Goal: Check status: Check status

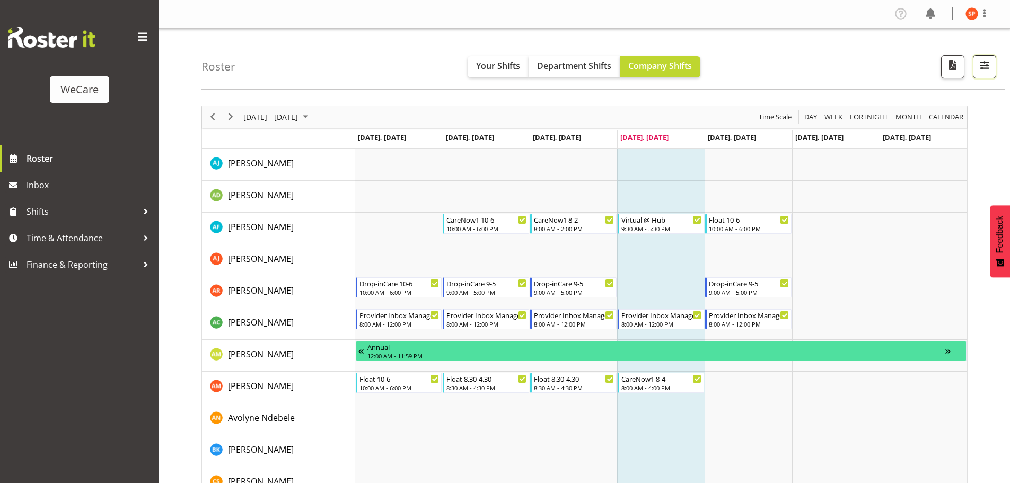
click at [978, 70] on span "button" at bounding box center [985, 65] width 14 height 14
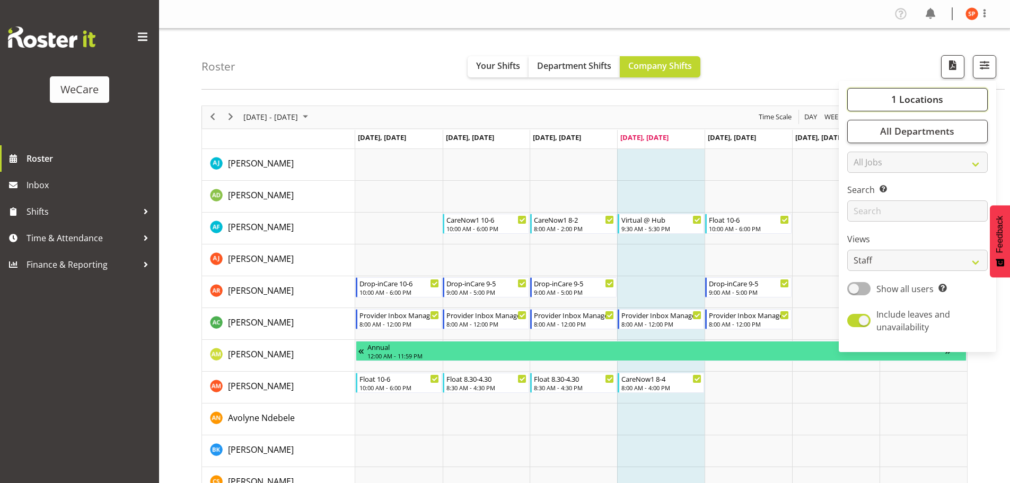
click at [914, 97] on span "1 Locations" at bounding box center [918, 99] width 52 height 13
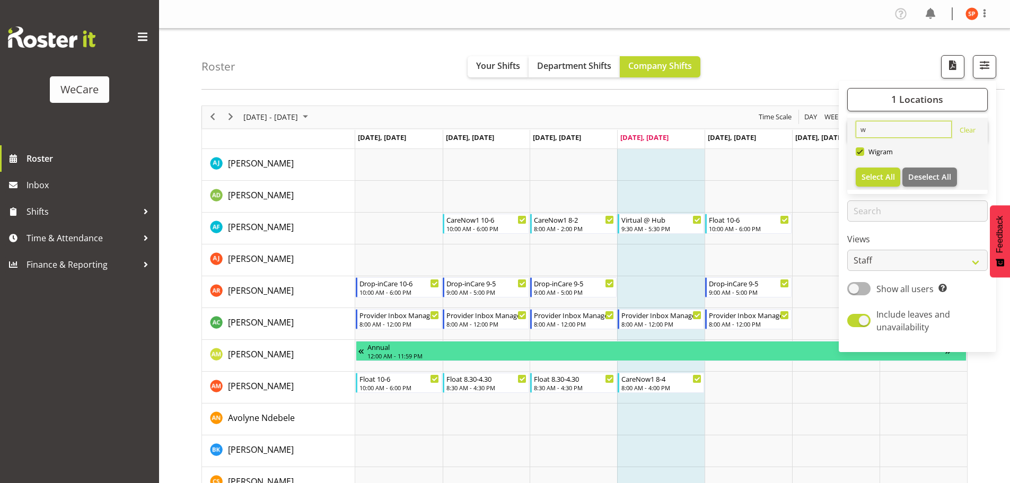
click at [906, 128] on input "w" at bounding box center [904, 129] width 96 height 17
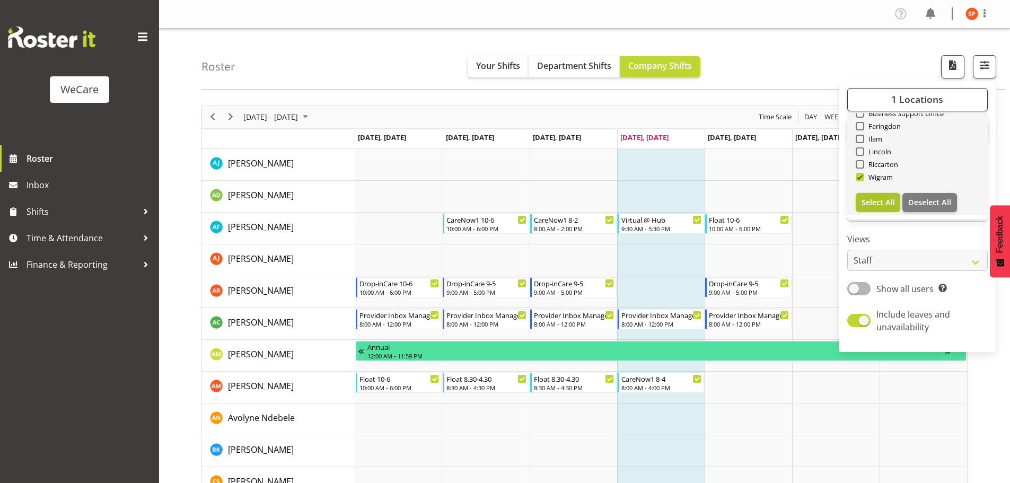
click at [879, 197] on span "Select All" at bounding box center [878, 202] width 33 height 10
checkbox input "true"
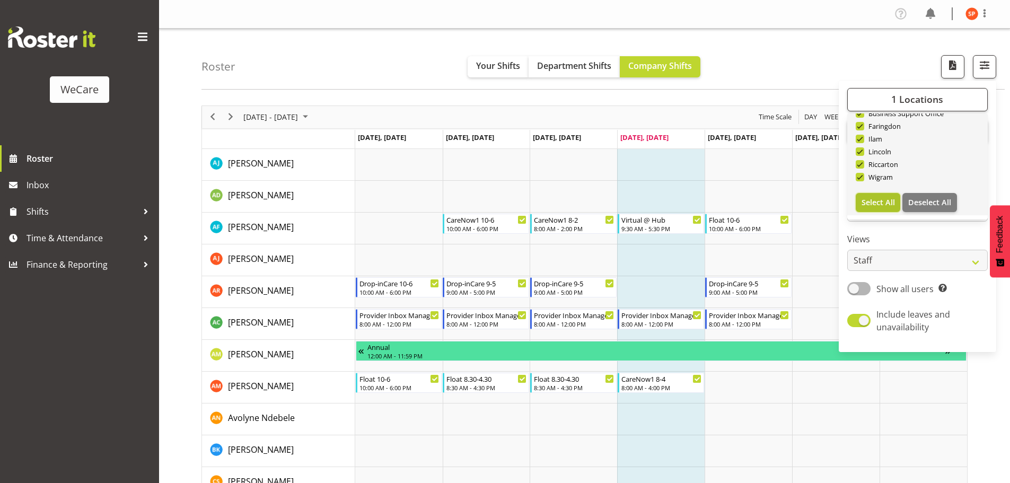
checkbox input "true"
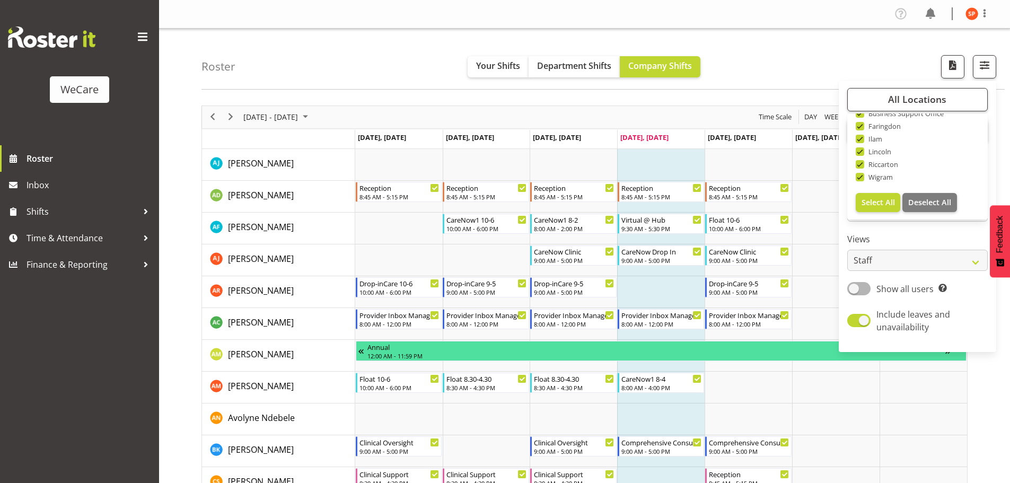
click at [892, 228] on div "All Locations Clear Business Support Office [GEOGRAPHIC_DATA] Ilam [GEOGRAPHIC_…" at bounding box center [918, 216] width 158 height 263
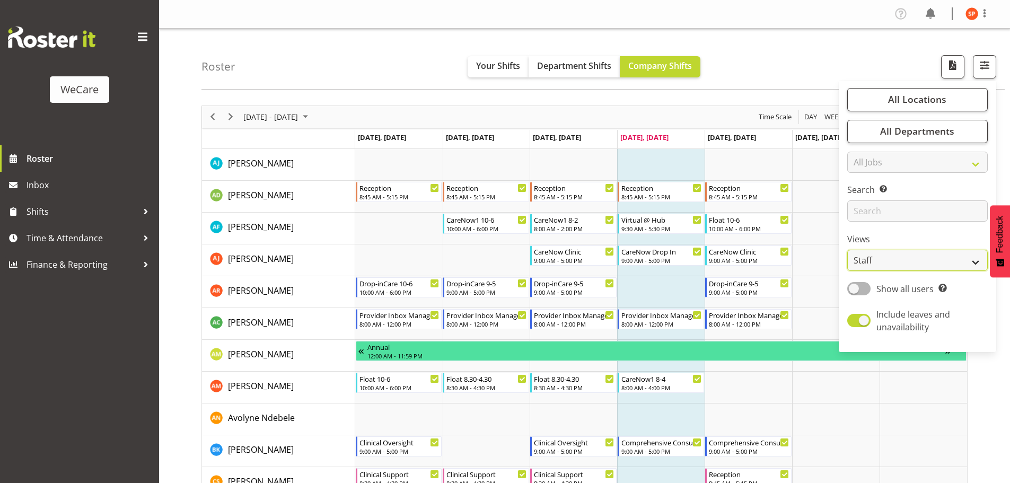
click at [900, 263] on select "Staff Role Shift - Horizontal Shift - Vertical Staff - Location" at bounding box center [918, 260] width 141 height 21
select select "location"
click at [848, 250] on select "Staff Role Shift - Horizontal Shift - Vertical Staff - Location" at bounding box center [918, 260] width 141 height 21
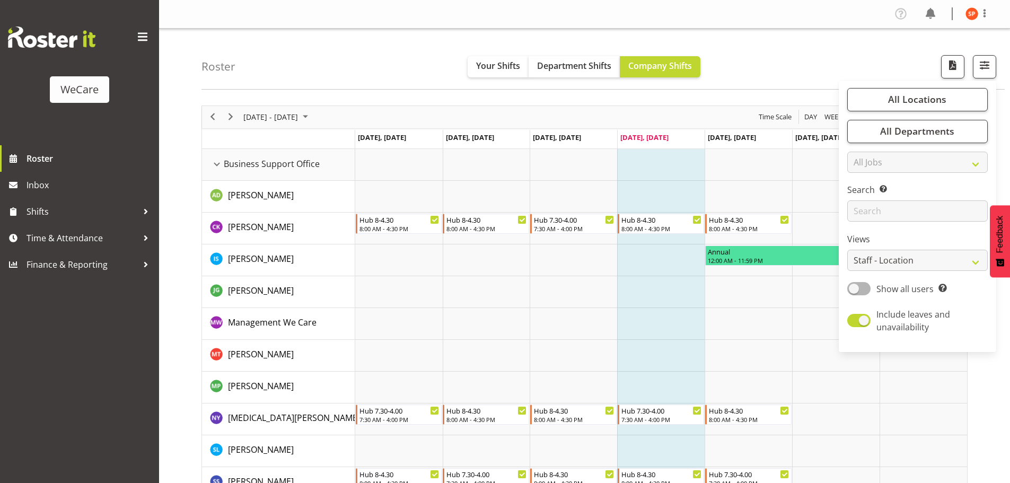
click at [813, 68] on div "Roster Your Shifts Department Shifts Company Shifts All Locations Clear Busines…" at bounding box center [604, 59] width 804 height 61
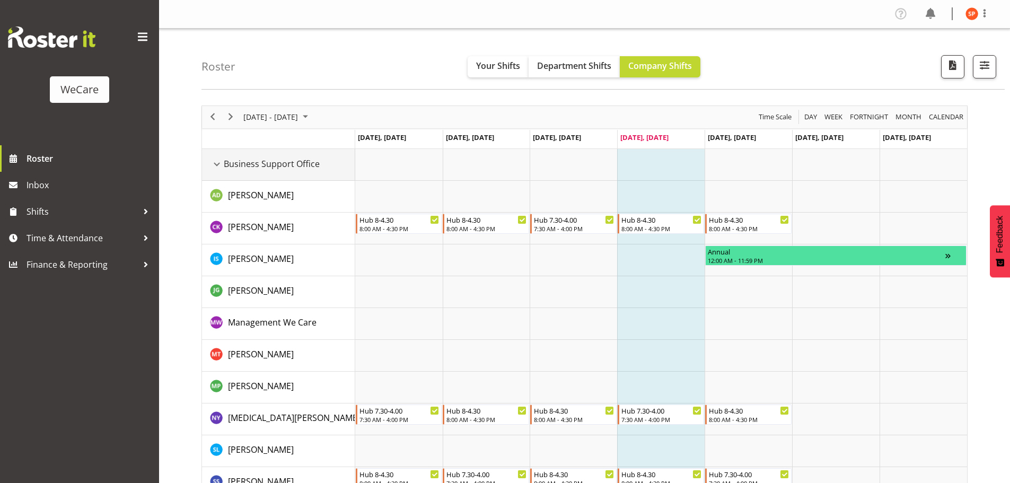
click at [216, 165] on div "Business Support Office resource" at bounding box center [217, 165] width 14 height 14
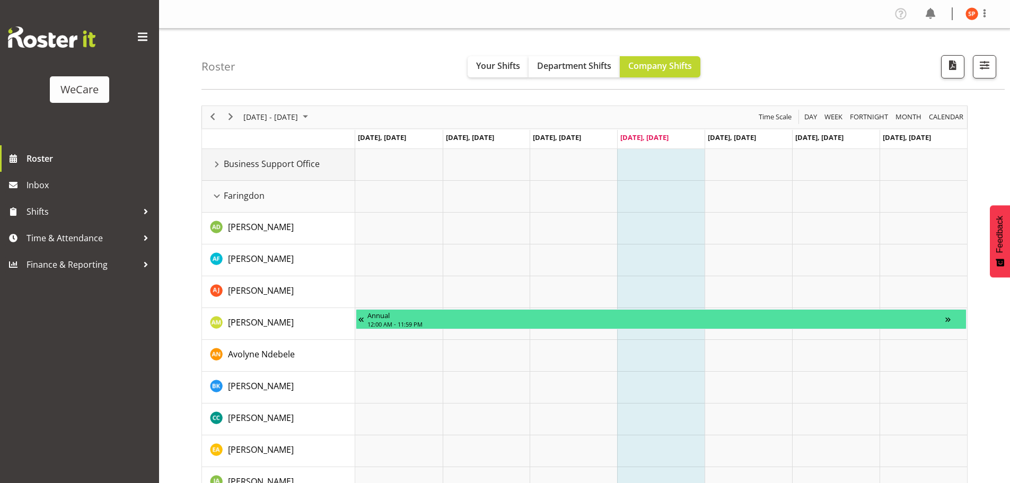
scroll to position [53, 0]
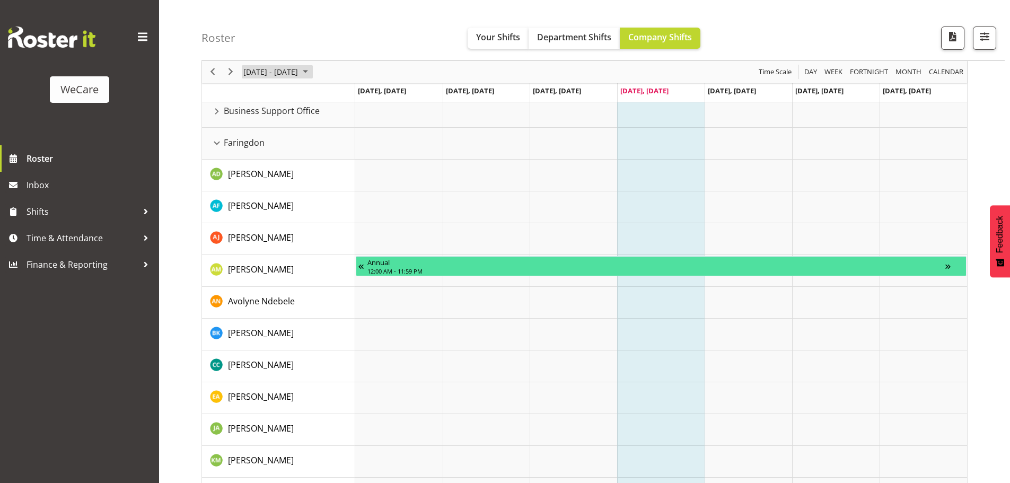
click at [263, 76] on span "[DATE] - [DATE]" at bounding box center [270, 72] width 57 height 13
click at [355, 99] on span "next month" at bounding box center [355, 98] width 19 height 19
click at [256, 149] on span "8" at bounding box center [255, 153] width 16 height 16
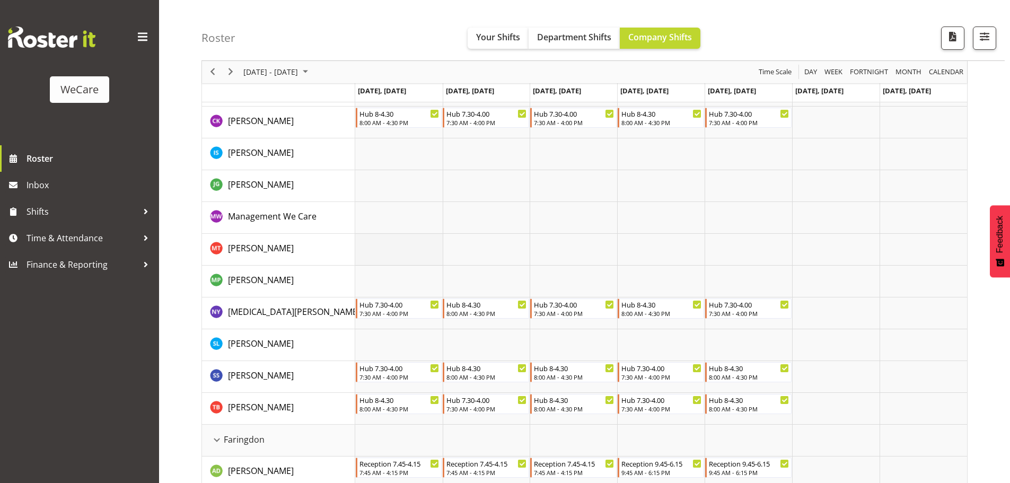
scroll to position [53, 0]
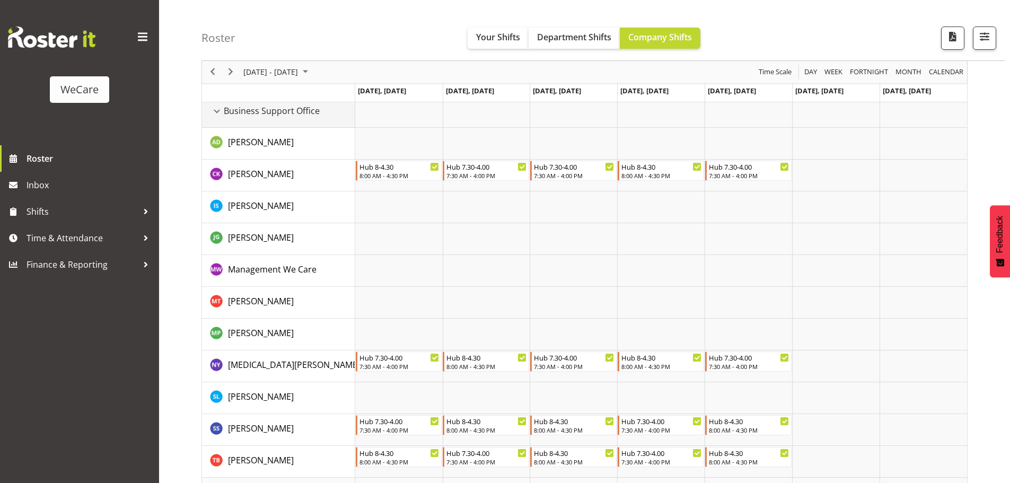
click at [219, 116] on div "Business Support Office resource" at bounding box center [217, 111] width 14 height 14
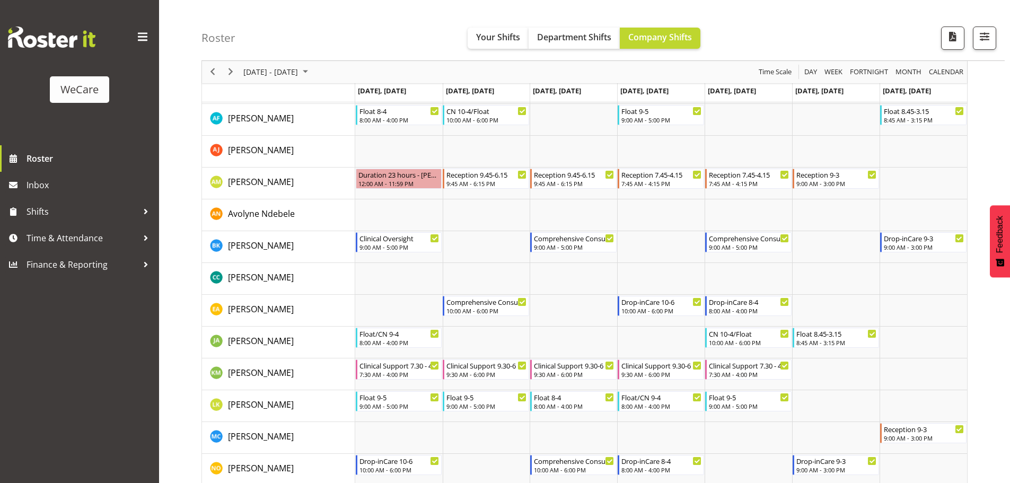
scroll to position [159, 0]
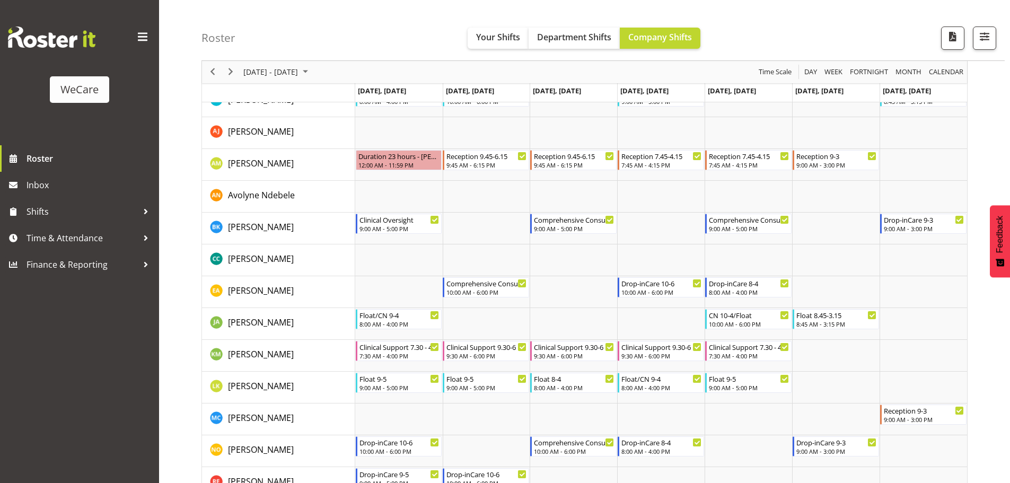
click at [276, 49] on div "Roster Your Shifts Department Shifts Company Shifts All Locations Clear Busines…" at bounding box center [604, 30] width 804 height 61
click at [297, 71] on span "[DATE] - [DATE]" at bounding box center [270, 72] width 57 height 13
click at [301, 173] on span "18" at bounding box center [306, 171] width 16 height 16
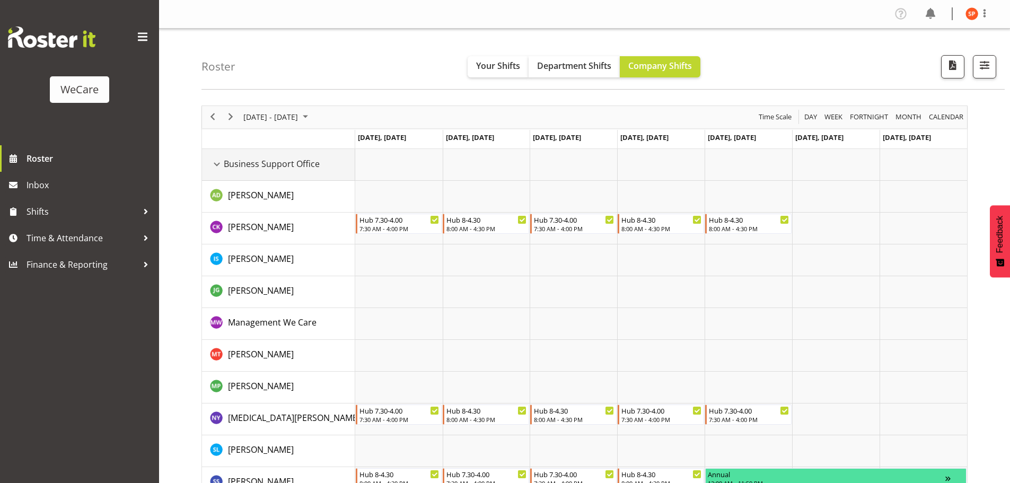
click at [219, 163] on div "Business Support Office resource" at bounding box center [217, 165] width 14 height 14
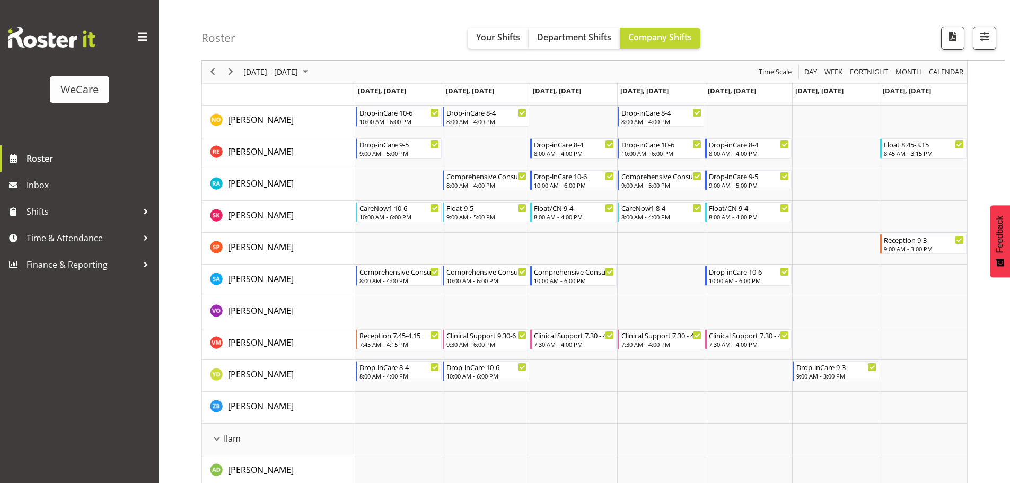
scroll to position [636, 0]
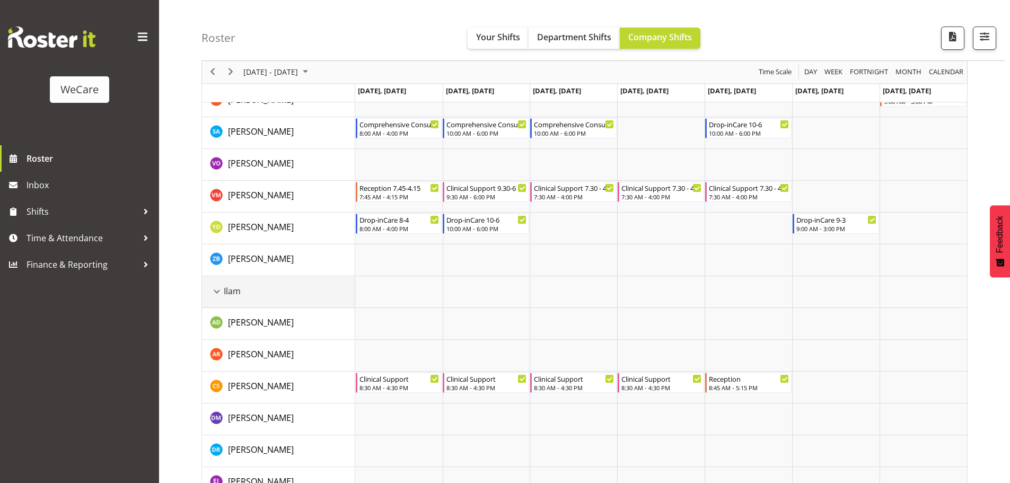
click at [218, 292] on div "Ilam resource" at bounding box center [217, 292] width 14 height 14
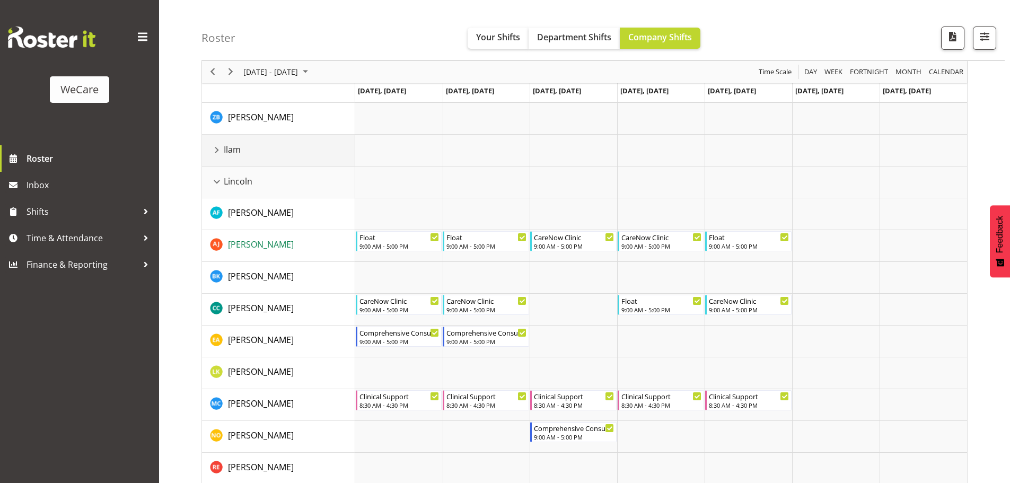
scroll to position [796, 0]
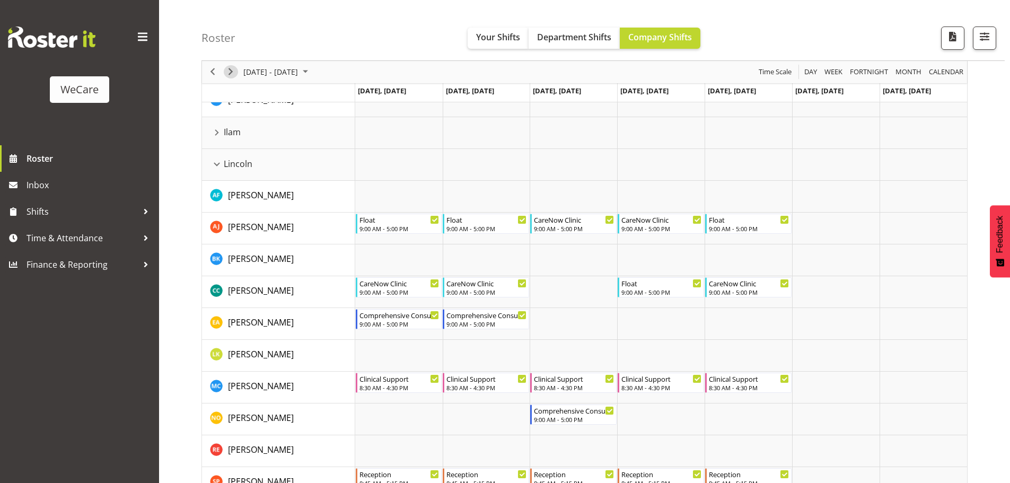
click at [228, 73] on span "Next" at bounding box center [230, 72] width 13 height 13
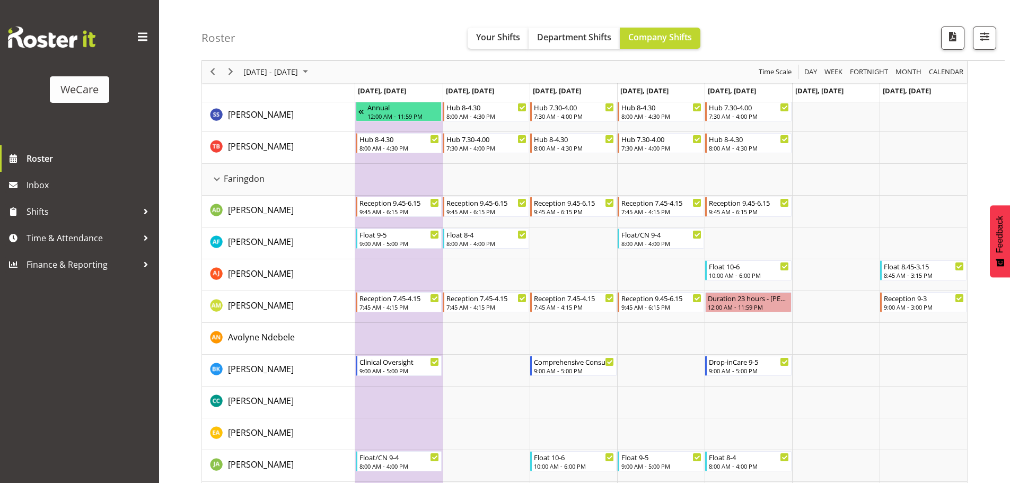
scroll to position [371, 0]
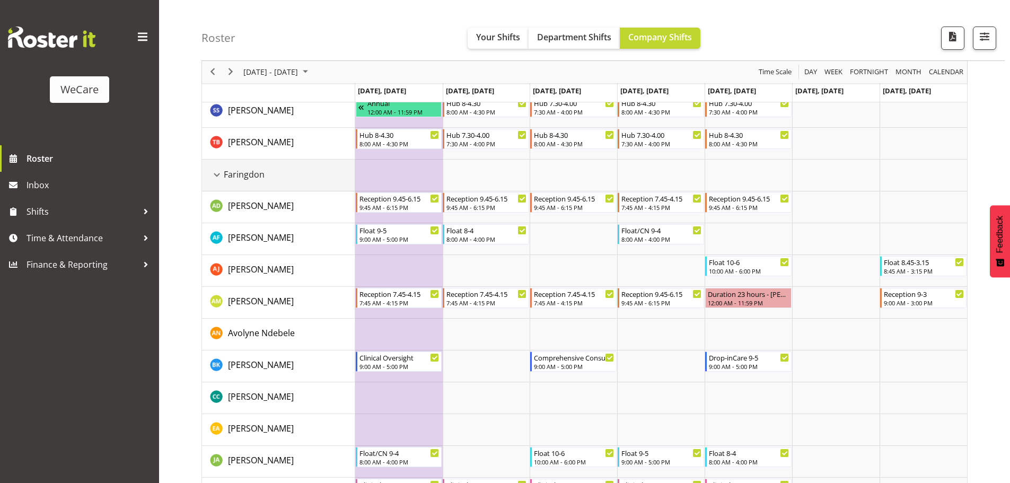
click at [215, 177] on div "Faringdon resource" at bounding box center [217, 175] width 14 height 14
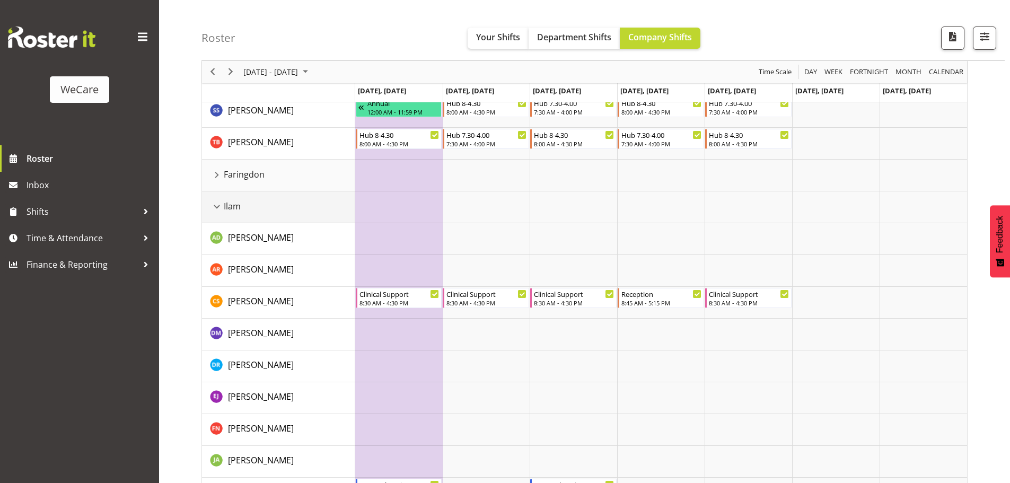
click at [217, 208] on div "Ilam resource" at bounding box center [217, 207] width 14 height 14
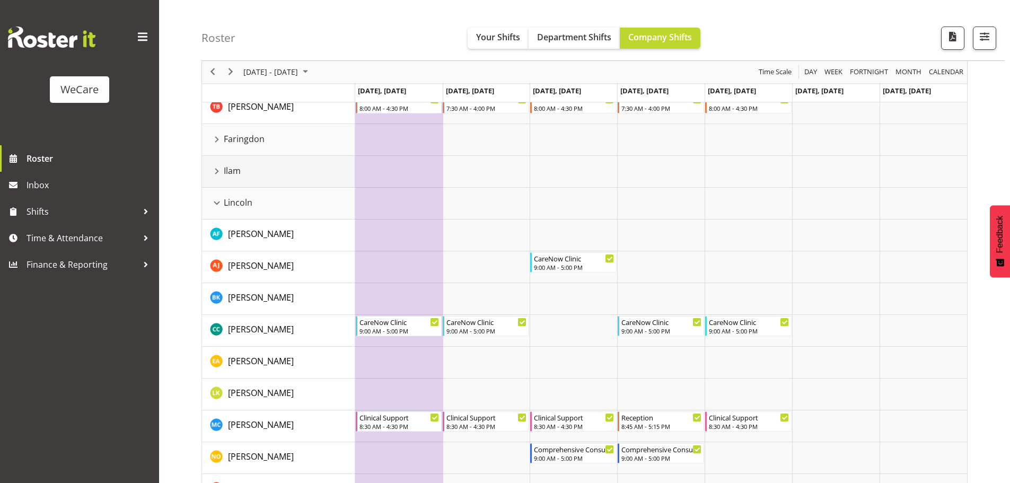
scroll to position [424, 0]
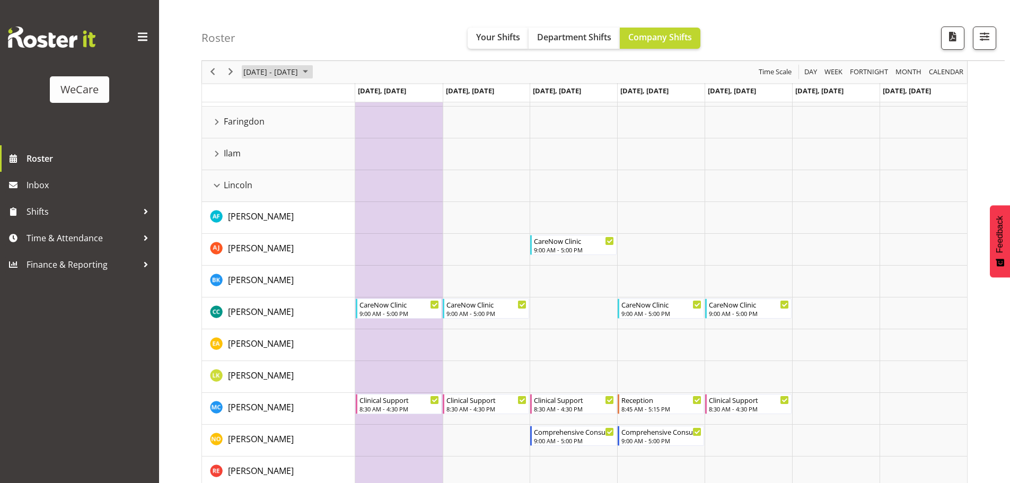
click at [299, 78] on span "[DATE] - [DATE]" at bounding box center [270, 72] width 57 height 13
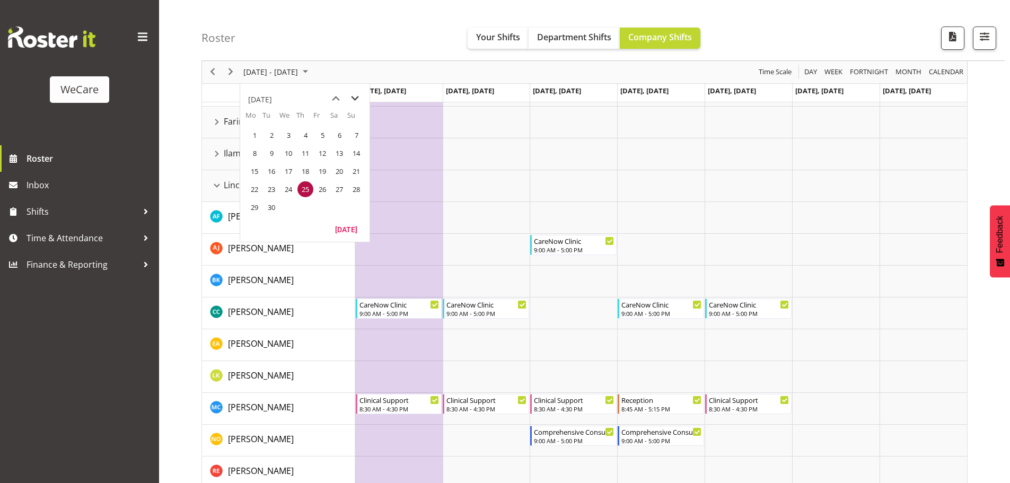
click at [358, 99] on span "next month" at bounding box center [355, 98] width 19 height 19
click at [336, 94] on span "previous month" at bounding box center [336, 98] width 19 height 19
click at [355, 97] on span "next month" at bounding box center [355, 98] width 19 height 19
click at [306, 137] on span "2" at bounding box center [306, 135] width 16 height 16
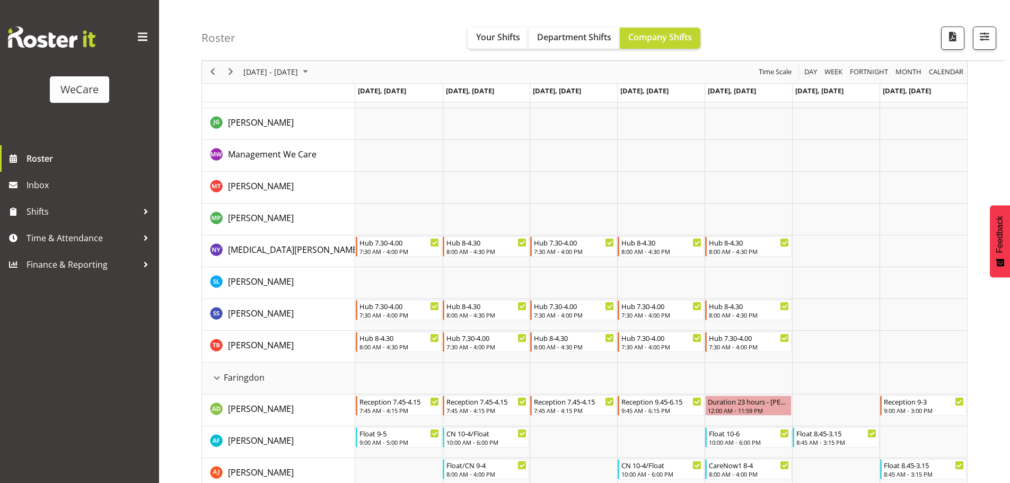
scroll to position [159, 0]
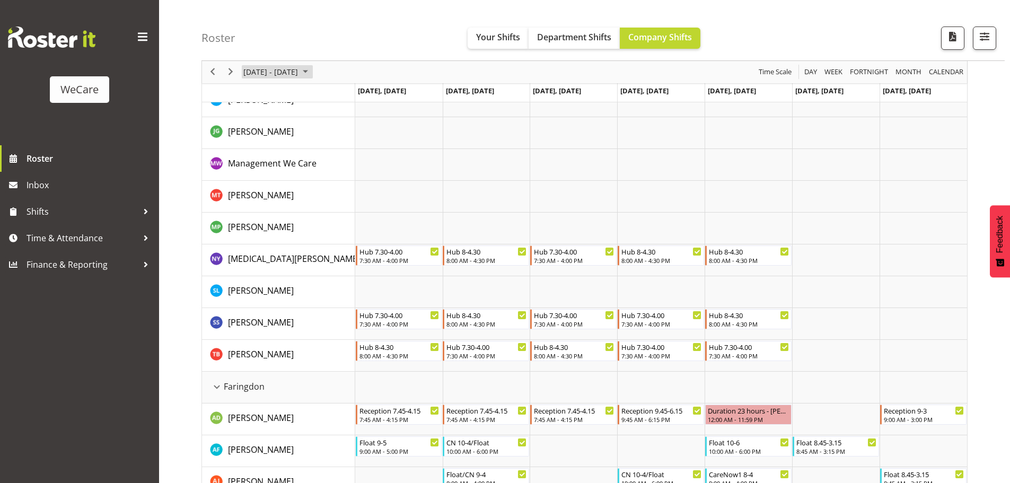
click at [271, 72] on span "[DATE] - [DATE]" at bounding box center [270, 72] width 57 height 13
click at [351, 37] on div "Roster Your Shifts Department Shifts Company Shifts All Locations Clear Busines…" at bounding box center [604, 30] width 804 height 61
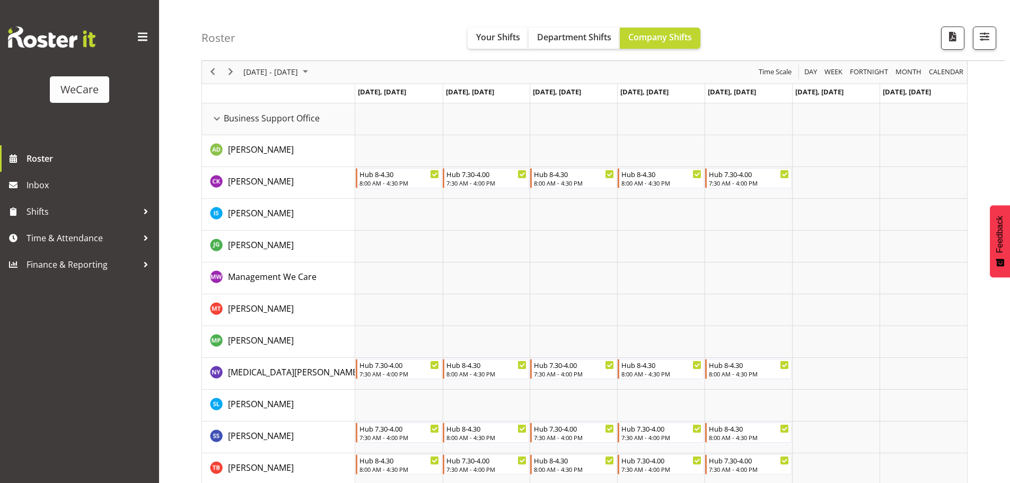
scroll to position [0, 0]
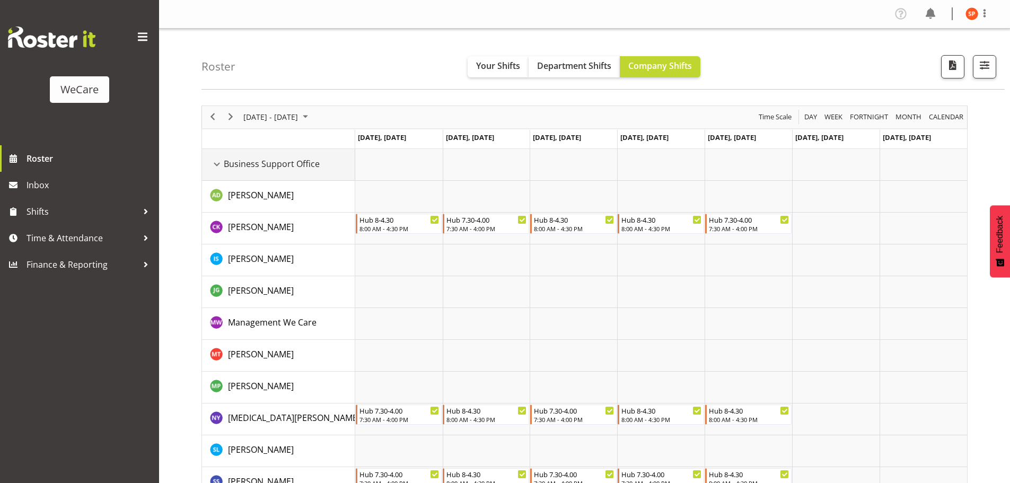
click at [219, 167] on div "Business Support Office resource" at bounding box center [217, 165] width 14 height 14
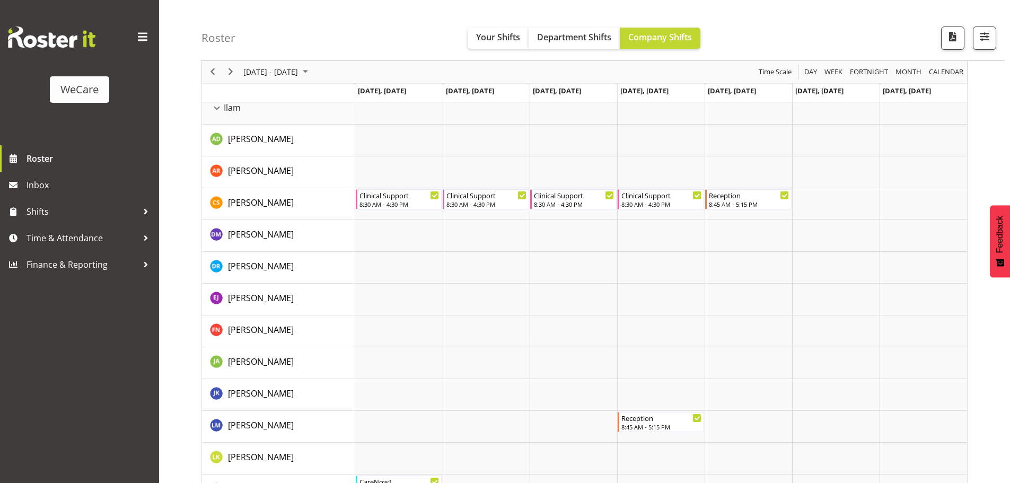
scroll to position [796, 0]
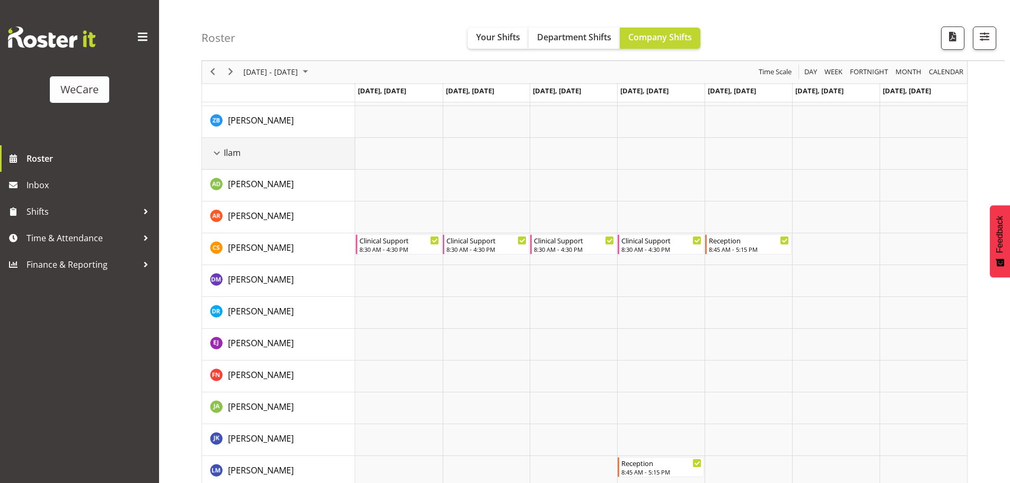
click at [219, 154] on div "Ilam resource" at bounding box center [217, 153] width 14 height 14
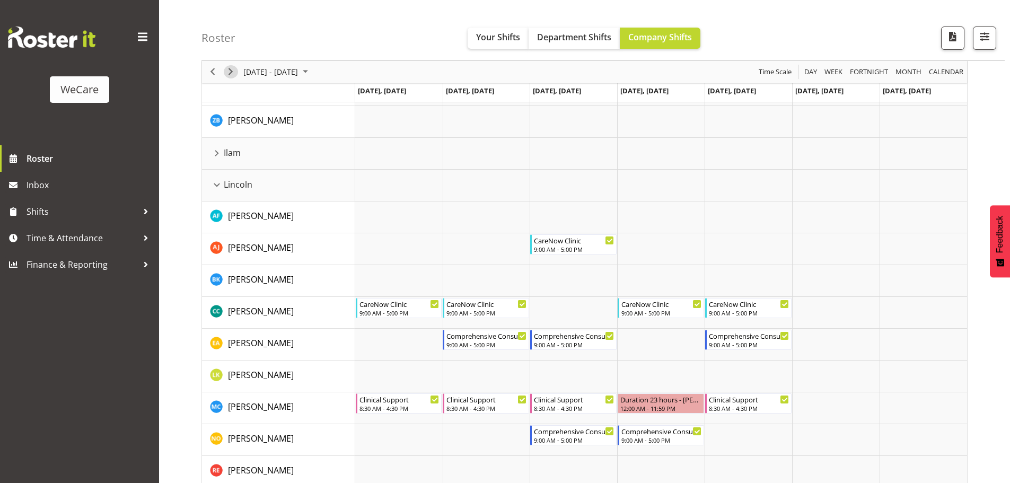
click at [234, 74] on span "Next" at bounding box center [230, 72] width 13 height 13
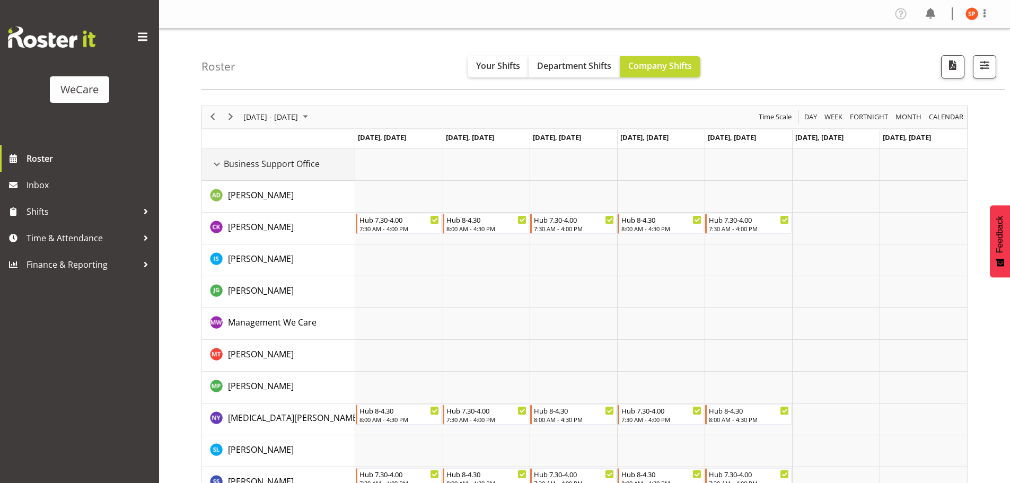
click at [217, 165] on div "Business Support Office resource" at bounding box center [217, 165] width 14 height 14
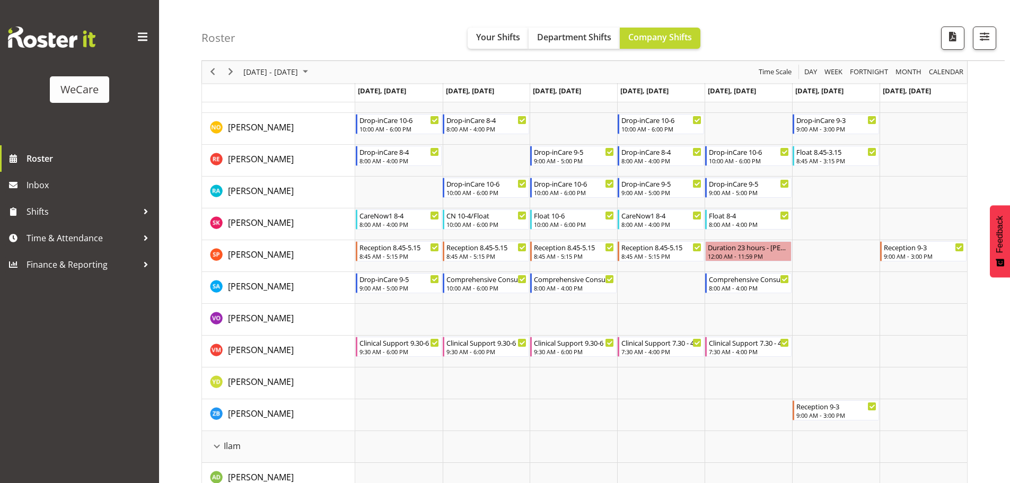
scroll to position [636, 0]
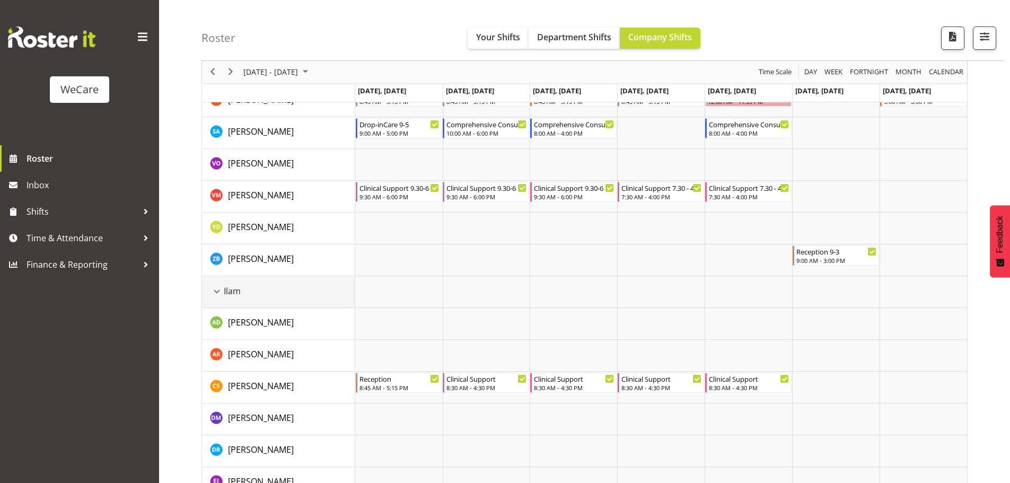
click at [221, 292] on div "Ilam resource" at bounding box center [217, 292] width 14 height 14
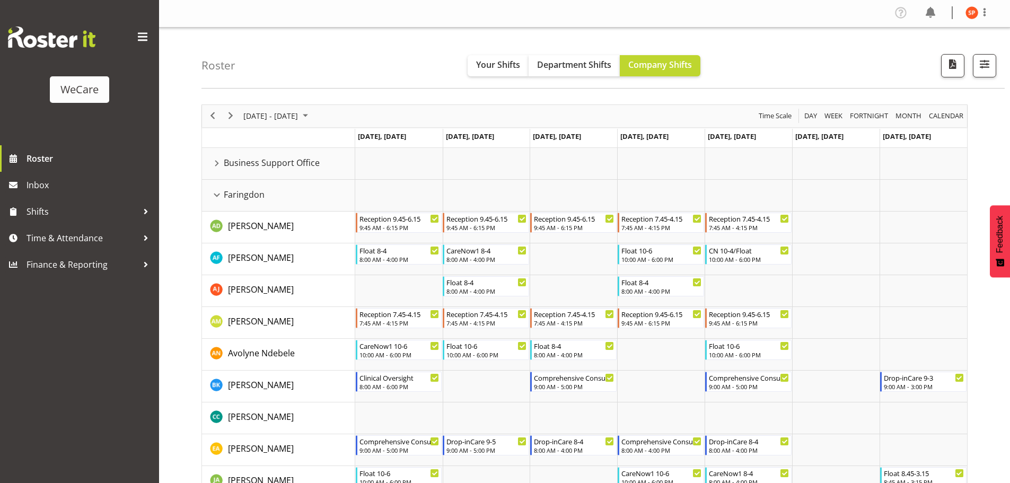
scroll to position [0, 0]
click at [279, 125] on div "[DATE] - [DATE]" at bounding box center [277, 117] width 75 height 22
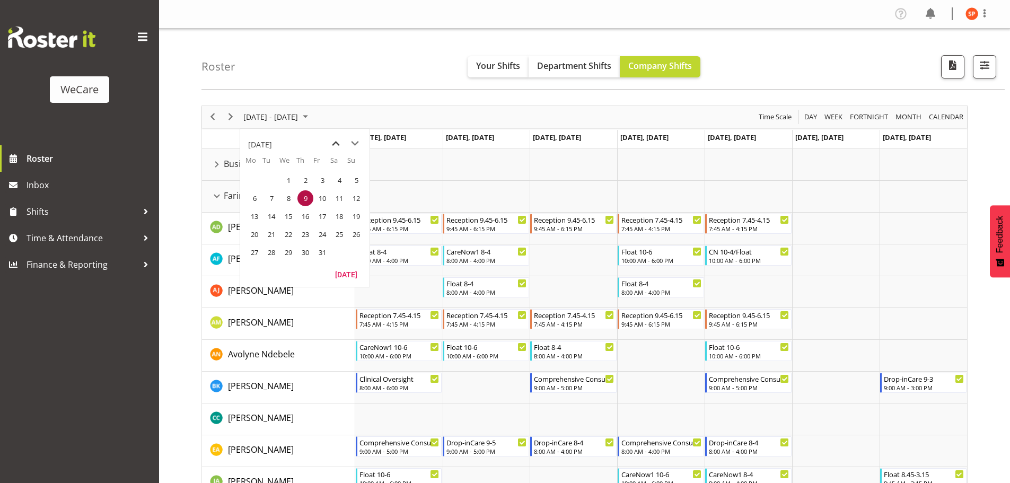
click at [337, 145] on span "previous month" at bounding box center [336, 143] width 19 height 19
drag, startPoint x: 272, startPoint y: 181, endPoint x: 575, endPoint y: 220, distance: 305.8
click at [272, 181] on span "2" at bounding box center [272, 180] width 16 height 16
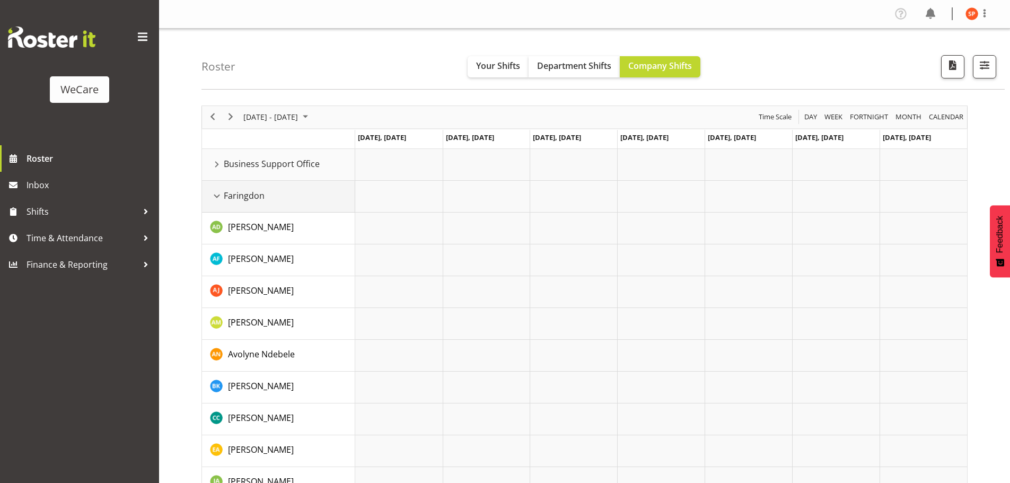
click at [218, 196] on div "Faringdon resource" at bounding box center [217, 196] width 14 height 14
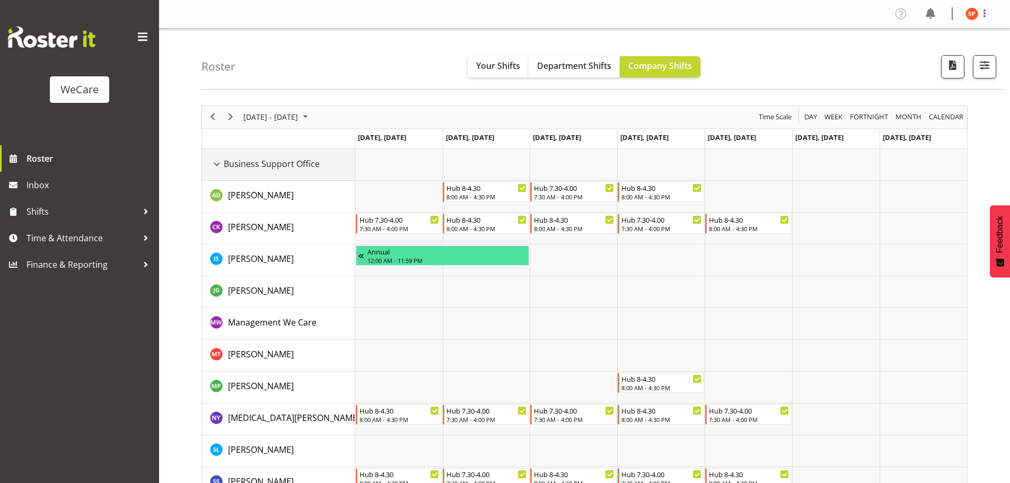
click at [219, 163] on div "Business Support Office resource" at bounding box center [217, 165] width 14 height 14
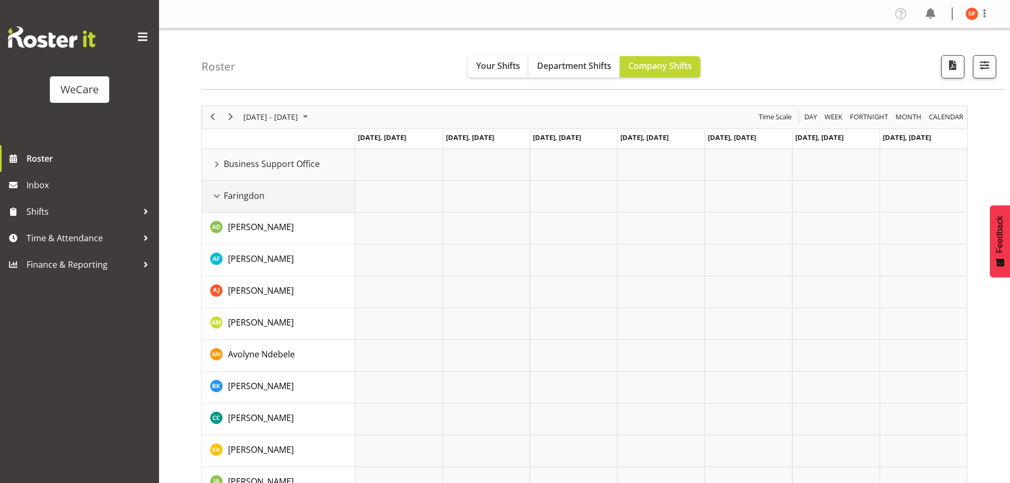
click at [217, 198] on div "Faringdon resource" at bounding box center [217, 196] width 14 height 14
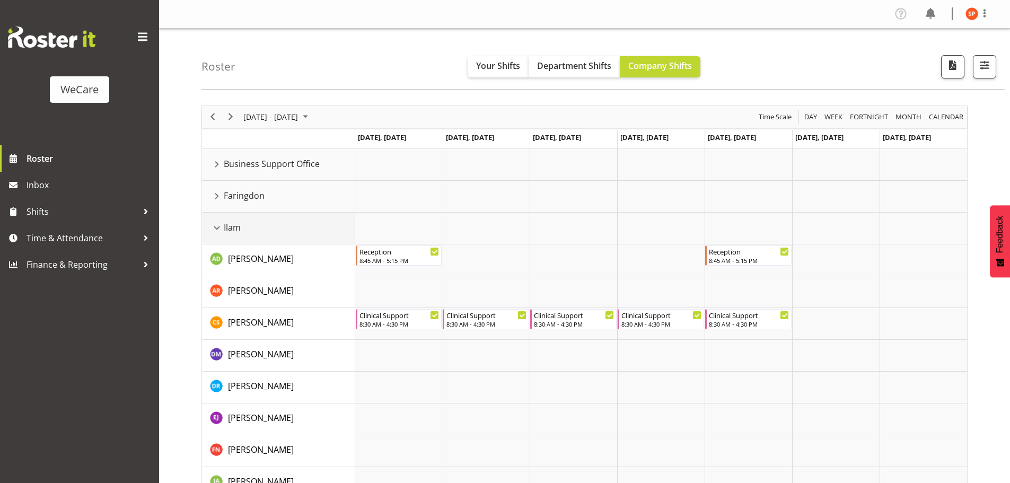
click at [218, 230] on div "Ilam resource" at bounding box center [217, 228] width 14 height 14
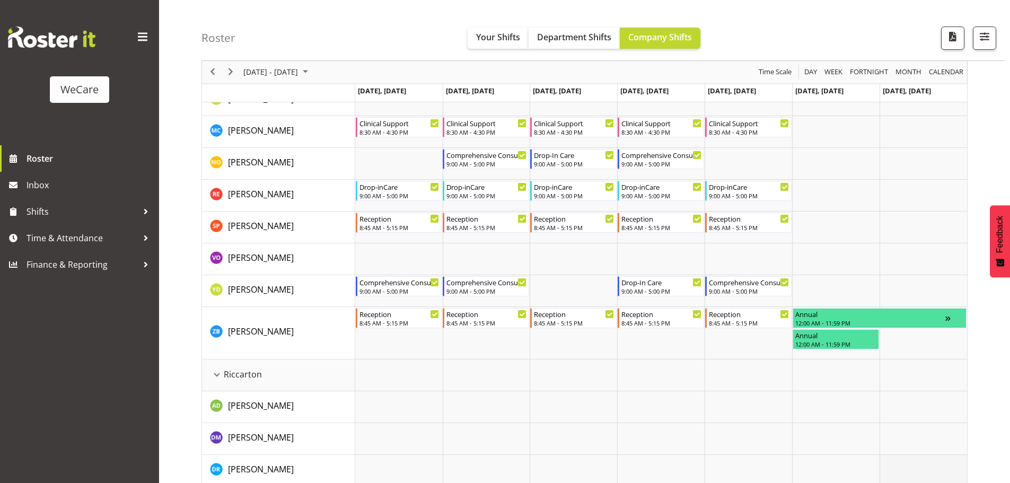
scroll to position [371, 0]
